Goal: Feedback & Contribution: Leave review/rating

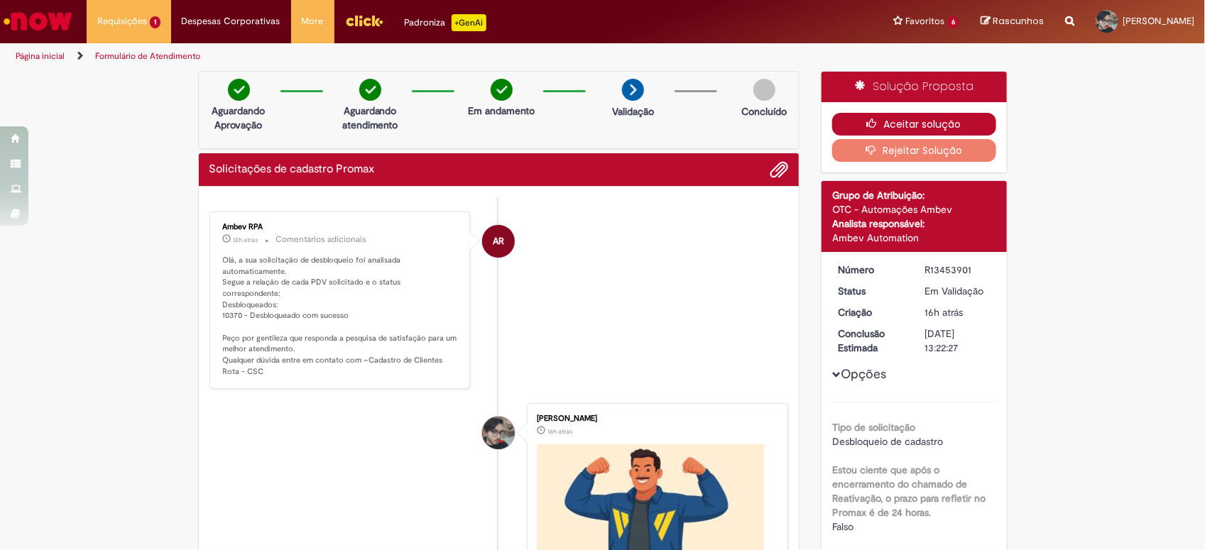
click at [868, 115] on button "Aceitar solução" at bounding box center [914, 124] width 164 height 23
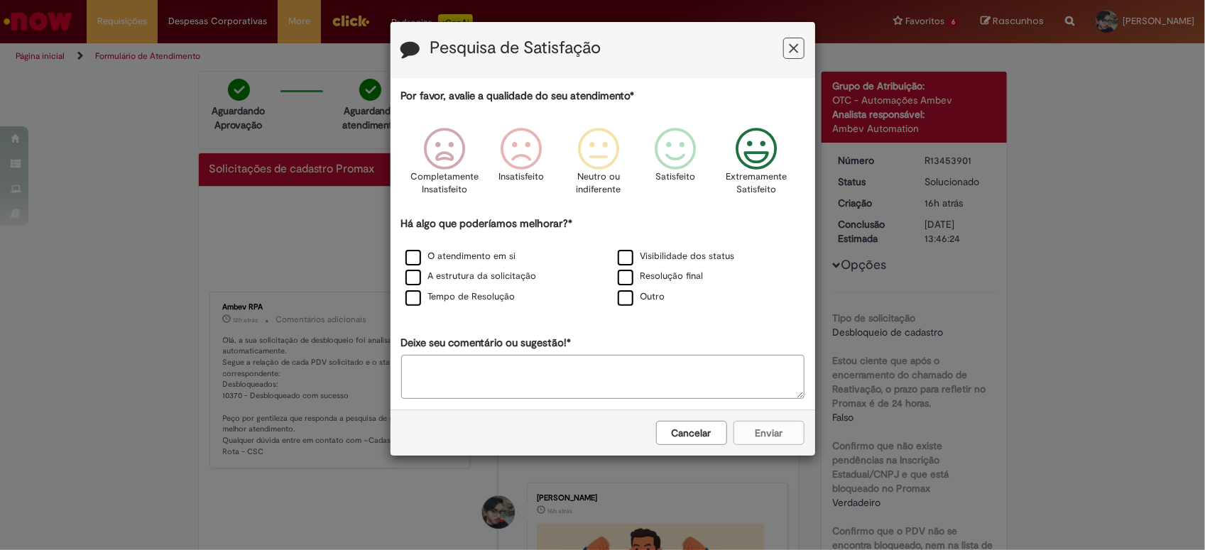
click at [760, 141] on icon "Feedback" at bounding box center [755, 149] width 53 height 43
click at [410, 261] on label "O atendimento em si" at bounding box center [460, 256] width 111 height 13
click at [414, 278] on label "A estrutura da solicitação" at bounding box center [470, 276] width 131 height 13
click at [640, 258] on label "Visibilidade dos status" at bounding box center [676, 256] width 117 height 13
click at [635, 279] on label "Resolução final" at bounding box center [661, 276] width 86 height 13
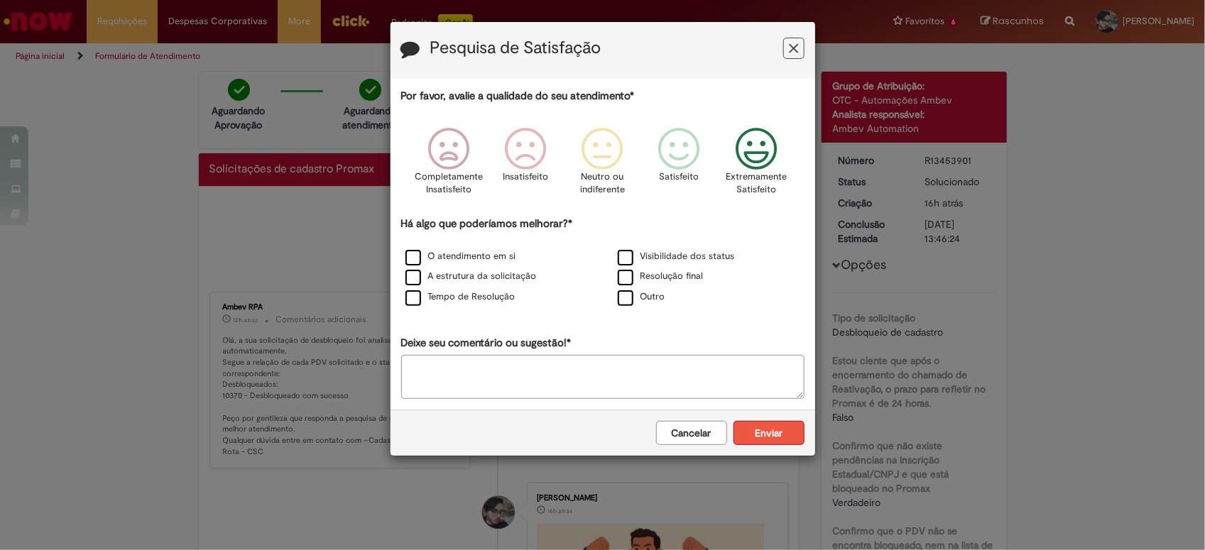
click at [782, 427] on button "Enviar" at bounding box center [768, 433] width 71 height 24
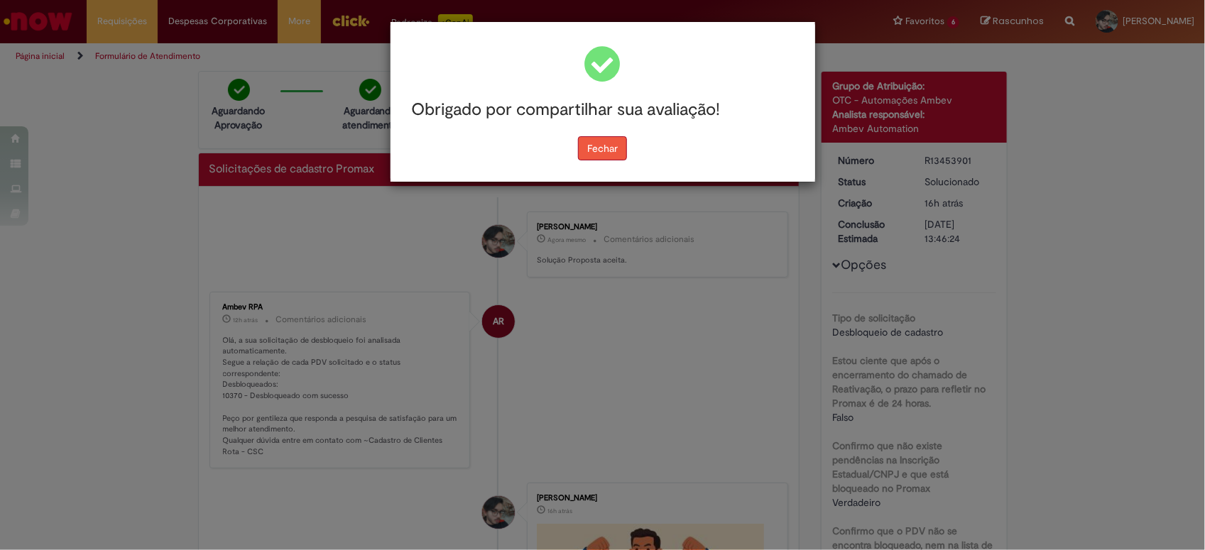
click at [600, 144] on button "Fechar" at bounding box center [602, 148] width 49 height 24
